Goal: Information Seeking & Learning: Learn about a topic

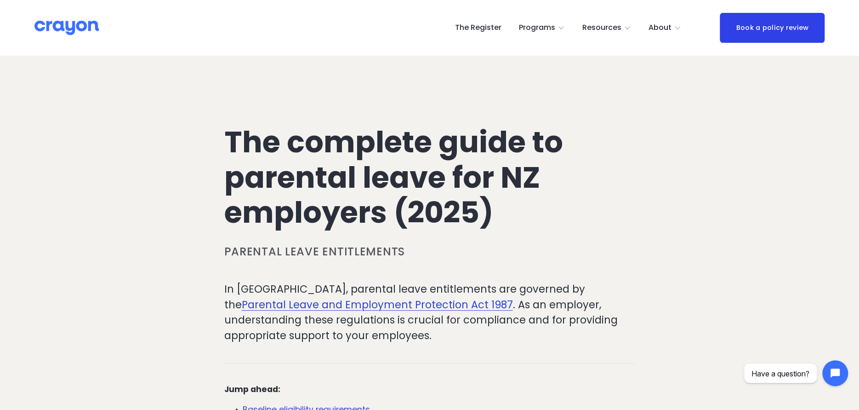
click at [0, 0] on span "Employer hub" at bounding box center [0, 0] width 0 height 0
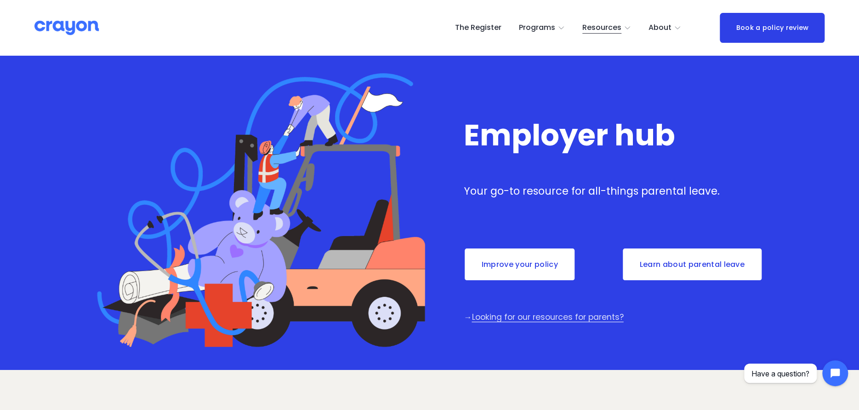
click at [654, 263] on link "Learn about parental leave" at bounding box center [692, 264] width 141 height 34
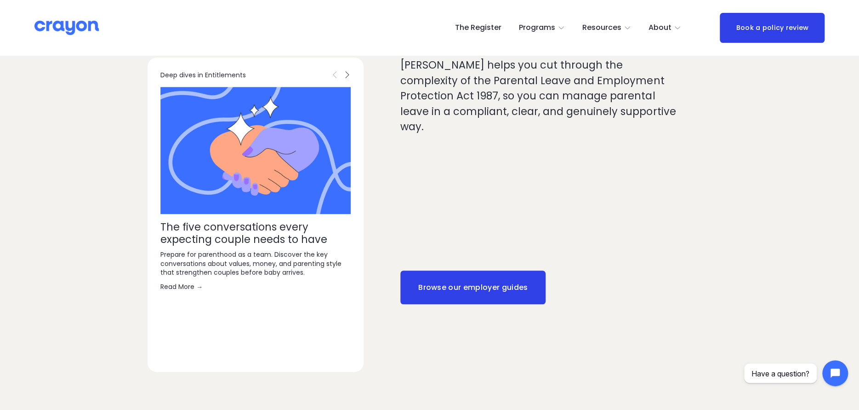
scroll to position [506, 0]
click at [469, 280] on link "Browse our employer guides" at bounding box center [472, 287] width 145 height 34
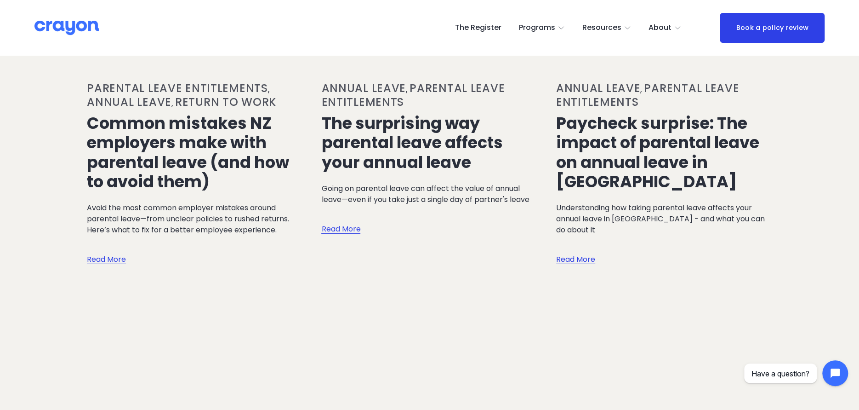
scroll to position [1884, 0]
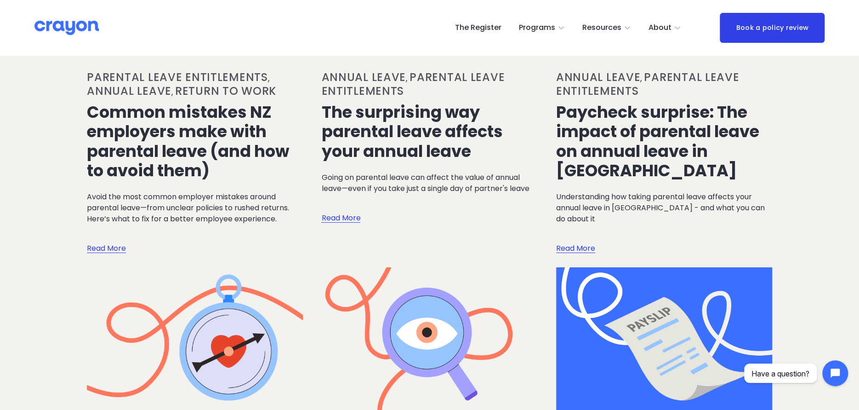
click at [575, 224] on link "Read More" at bounding box center [575, 239] width 39 height 30
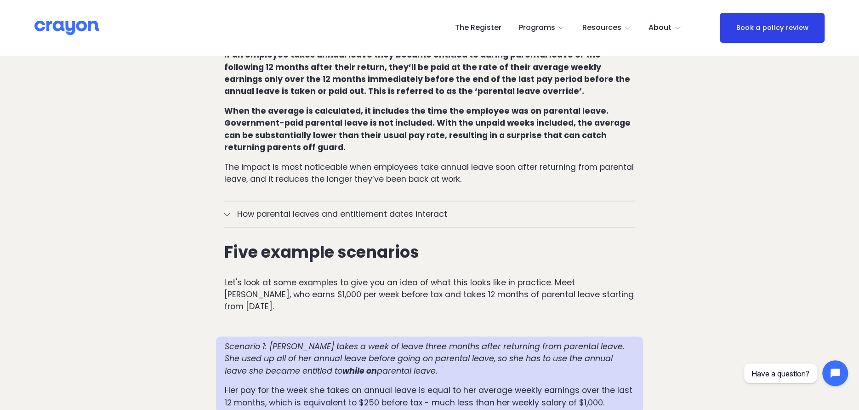
scroll to position [689, 0]
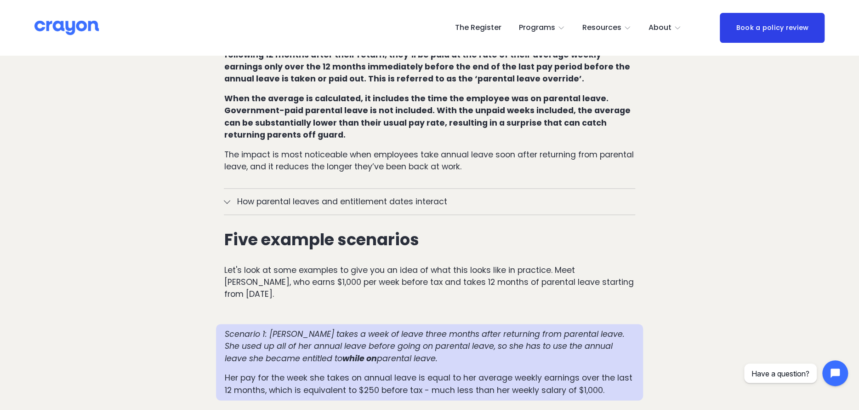
click at [233, 195] on span "How parental leaves and entitlement dates interact" at bounding box center [432, 201] width 404 height 12
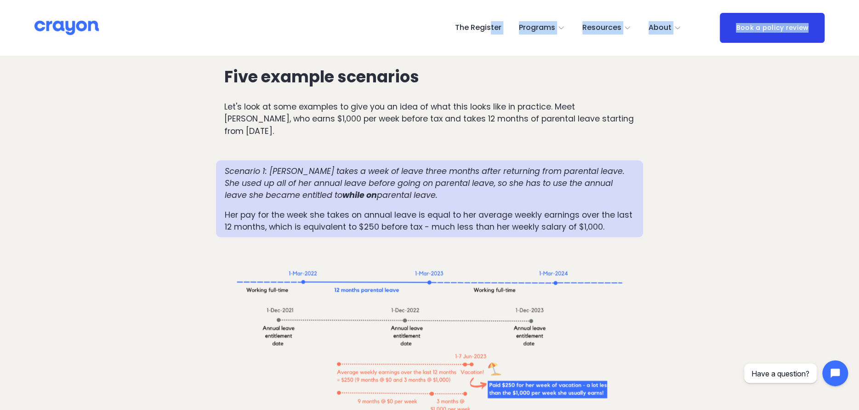
scroll to position [1142, 0]
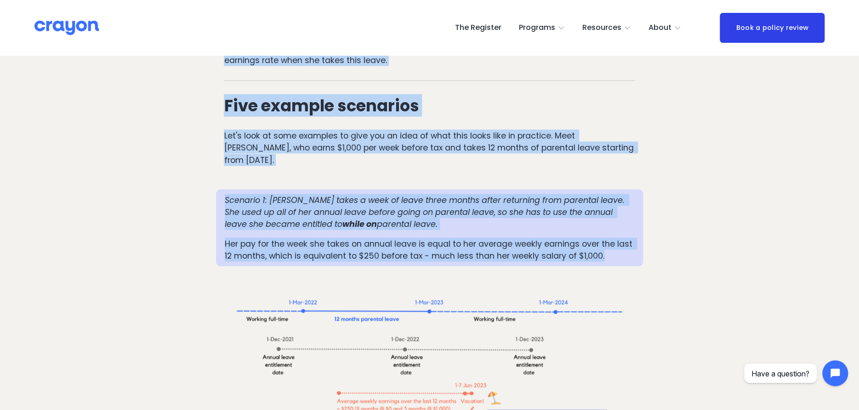
drag, startPoint x: 221, startPoint y: 133, endPoint x: 609, endPoint y: 207, distance: 395.3
copy div "Lor ipsumd sitam conse adipi elitsedd eiusm Temporinc utlabo etdolo magna aliqu…"
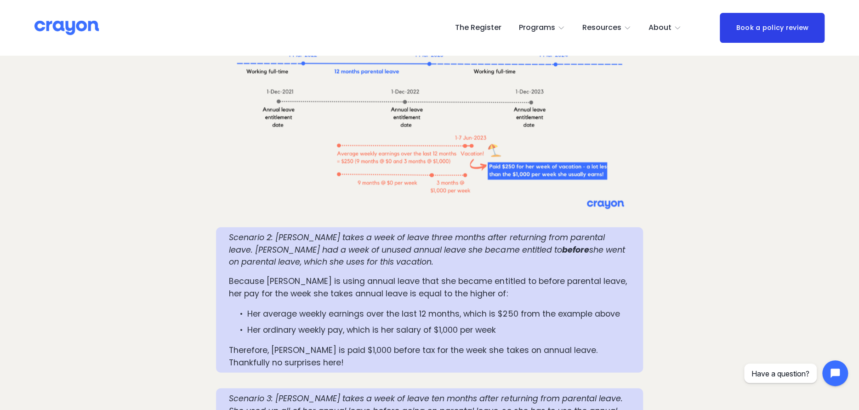
scroll to position [1372, 0]
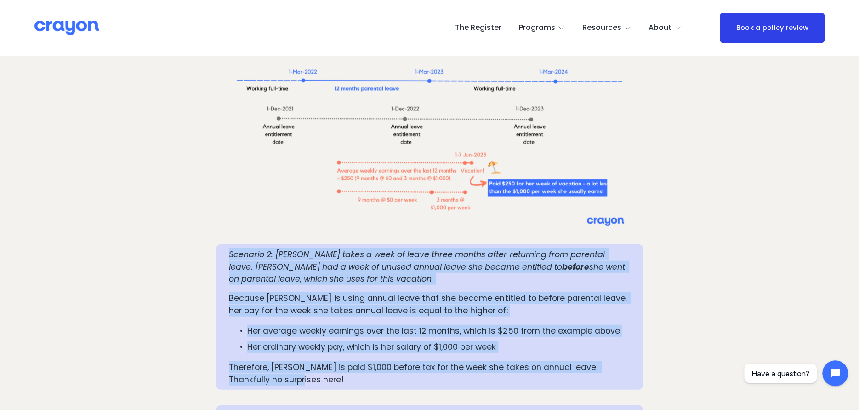
drag, startPoint x: 228, startPoint y: 204, endPoint x: 444, endPoint y: 326, distance: 248.2
click at [444, 326] on div "Scenario 2: [PERSON_NAME] takes a week of leave three months after returning fr…" at bounding box center [429, 316] width 427 height 145
click at [223, 244] on div "Scenario 2: [PERSON_NAME] takes a week of leave three months after returning fr…" at bounding box center [429, 316] width 427 height 145
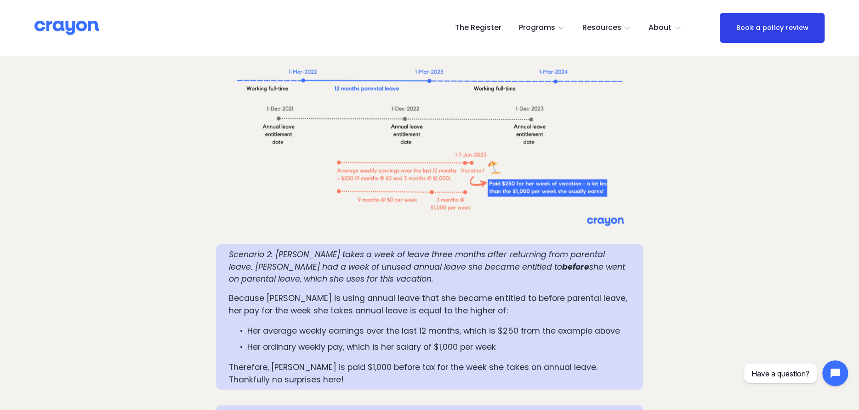
drag, startPoint x: 226, startPoint y: 204, endPoint x: 526, endPoint y: 395, distance: 355.5
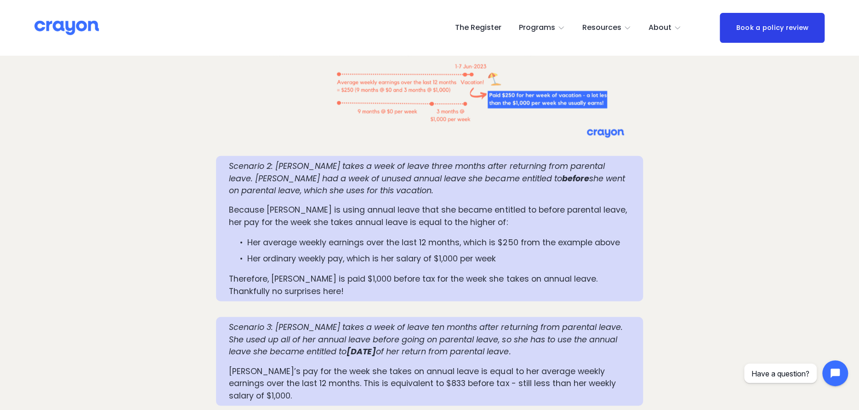
scroll to position [1464, 0]
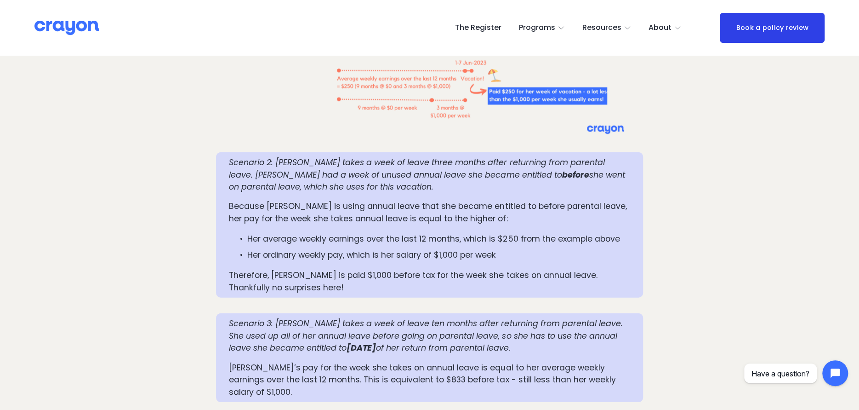
click at [225, 152] on div "Scenario 2: [PERSON_NAME] takes a week of leave three months after returning fr…" at bounding box center [429, 224] width 427 height 145
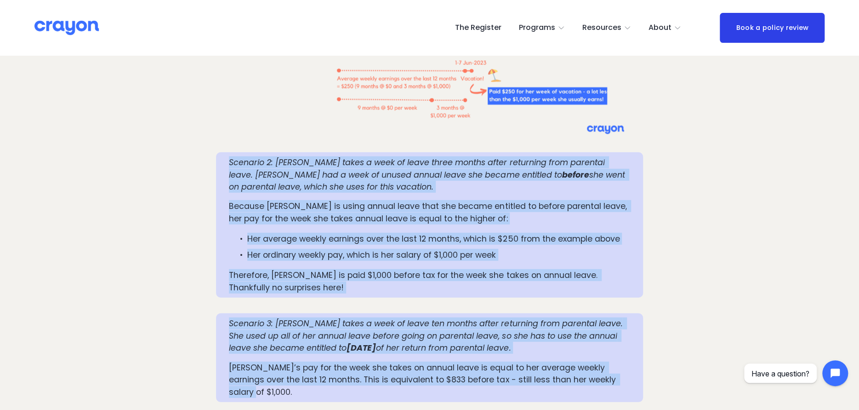
drag, startPoint x: 226, startPoint y: 113, endPoint x: 611, endPoint y: 335, distance: 444.6
click at [228, 152] on div "Scenario 2: [PERSON_NAME] takes a week of leave three months after returning fr…" at bounding box center [429, 224] width 427 height 145
drag, startPoint x: 226, startPoint y: 113, endPoint x: 613, endPoint y: 334, distance: 445.3
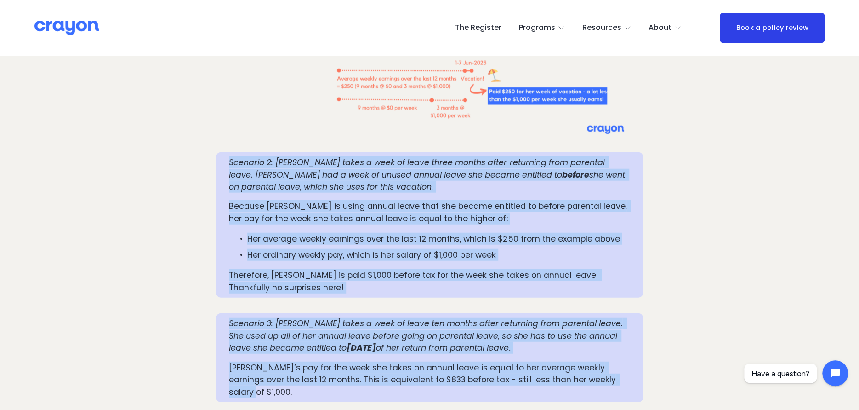
copy div "Loremips 9: Dol sitam c adip el seddo eiusm tempor incid utlaboree dolo magnaal…"
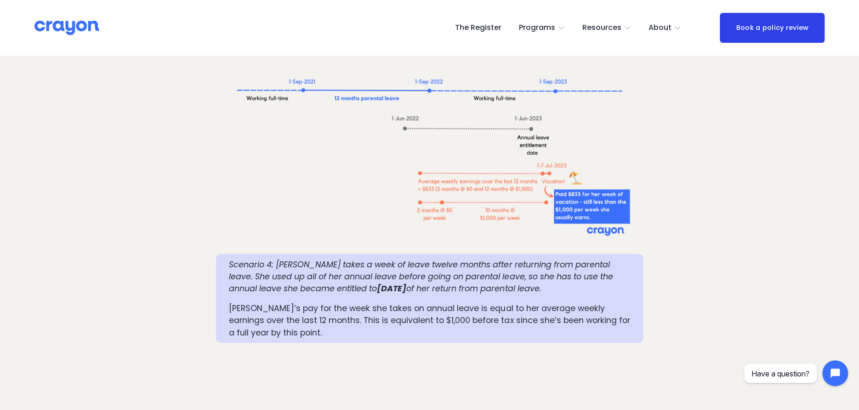
scroll to position [1878, 0]
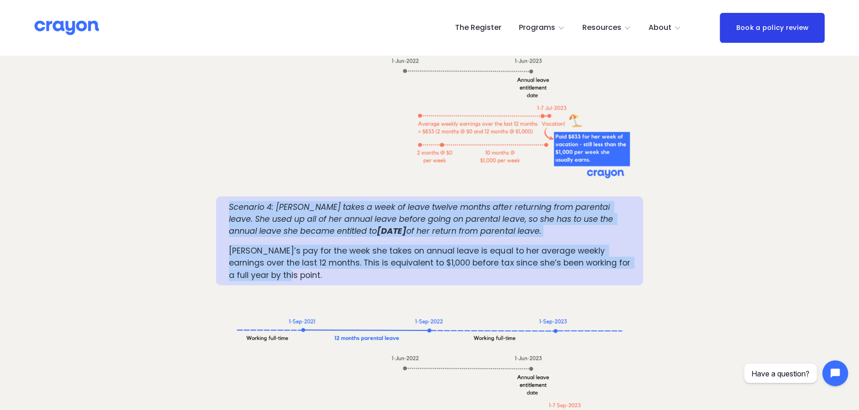
drag, startPoint x: 230, startPoint y: 143, endPoint x: 427, endPoint y: 218, distance: 211.2
click at [427, 218] on div "Scenario 4: [PERSON_NAME] takes a week of leave twelve months after returning f…" at bounding box center [429, 241] width 401 height 80
copy div "Scenario 4: [PERSON_NAME] takes a week of leave twelve months after returning f…"
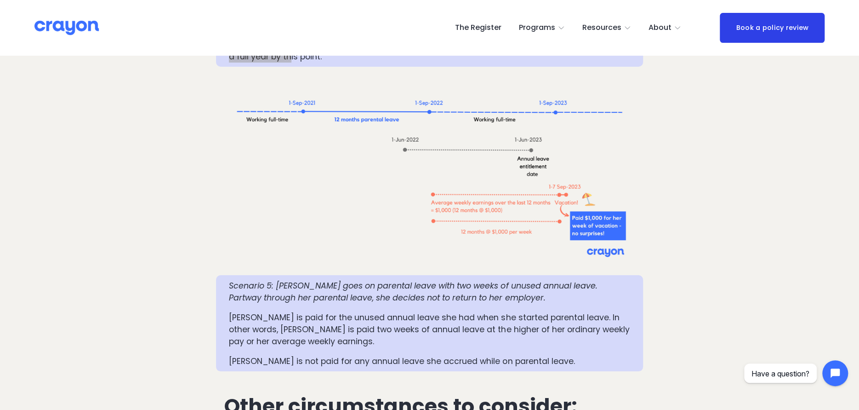
scroll to position [2199, 0]
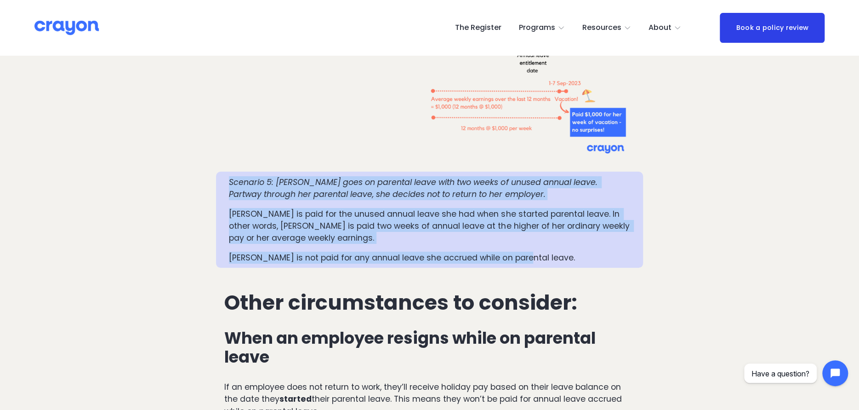
drag, startPoint x: 230, startPoint y: 120, endPoint x: 523, endPoint y: 189, distance: 300.3
click at [523, 189] on div "Scenario 5: [PERSON_NAME] goes on parental leave with two weeks of unused annua…" at bounding box center [429, 219] width 401 height 87
copy div "Scenario 5: [PERSON_NAME] goes on parental leave with two weeks of unused annua…"
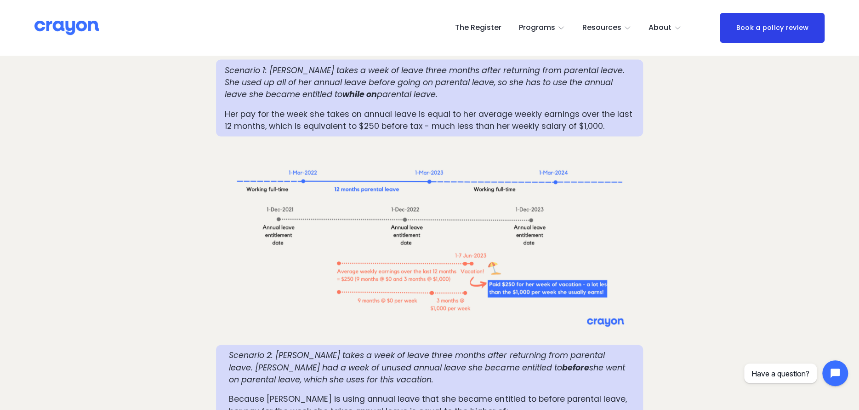
scroll to position [1149, 0]
